Goal: Task Accomplishment & Management: Use online tool/utility

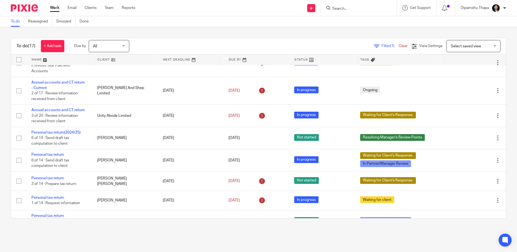
scroll to position [189, 0]
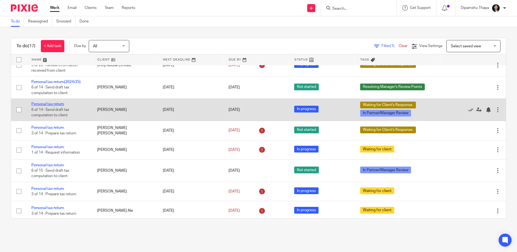
click at [54, 106] on link "Personal tax return" at bounding box center [47, 104] width 33 height 4
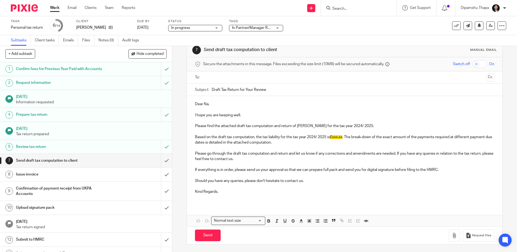
scroll to position [12, 0]
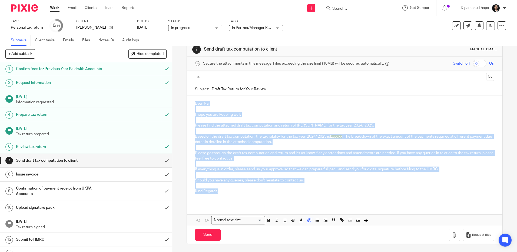
drag, startPoint x: 214, startPoint y: 191, endPoint x: 187, endPoint y: 102, distance: 93.6
click at [187, 102] on div "Dear Na, I hope you are keeping well. Please find the attached draft tax comput…" at bounding box center [344, 149] width 315 height 108
copy div "Dear Na, I hope you are keeping well. Please find the attached draft tax comput…"
click at [30, 6] on img at bounding box center [24, 7] width 27 height 7
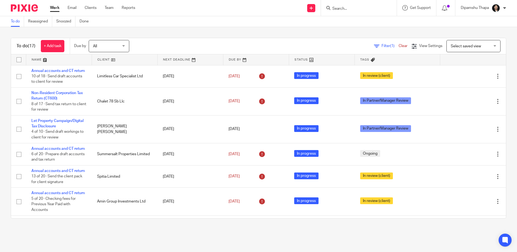
scroll to position [27, 0]
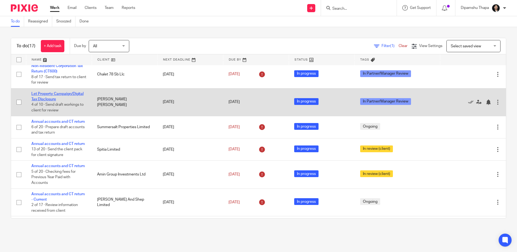
click at [65, 101] on link "Let Property Campaign/Digital Tax Disclosure" at bounding box center [57, 96] width 52 height 9
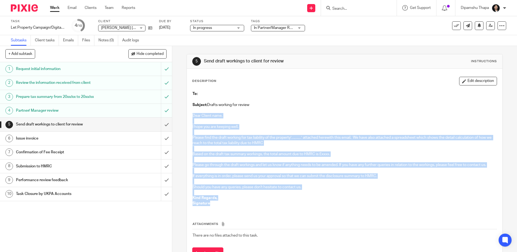
drag, startPoint x: 191, startPoint y: 115, endPoint x: 214, endPoint y: 204, distance: 91.9
click at [214, 204] on div "To: Subject: Drafts working for review Dear Client name, I hope you are keeping…" at bounding box center [344, 149] width 309 height 122
copy div "Dear Client name, I hope you are keeping well. Please find the draft working fo…"
click at [33, 7] on img at bounding box center [24, 7] width 27 height 7
